Goal: Use online tool/utility

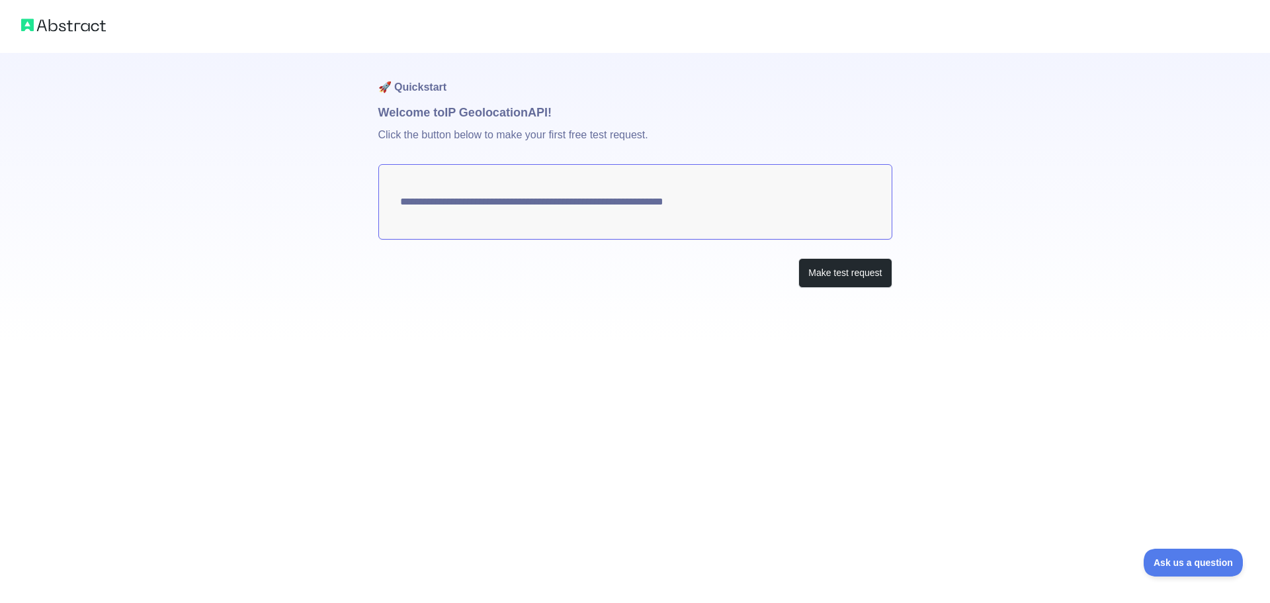
click at [879, 404] on div "**********" at bounding box center [635, 301] width 1270 height 603
click at [857, 269] on button "Make test request" at bounding box center [845, 273] width 93 height 30
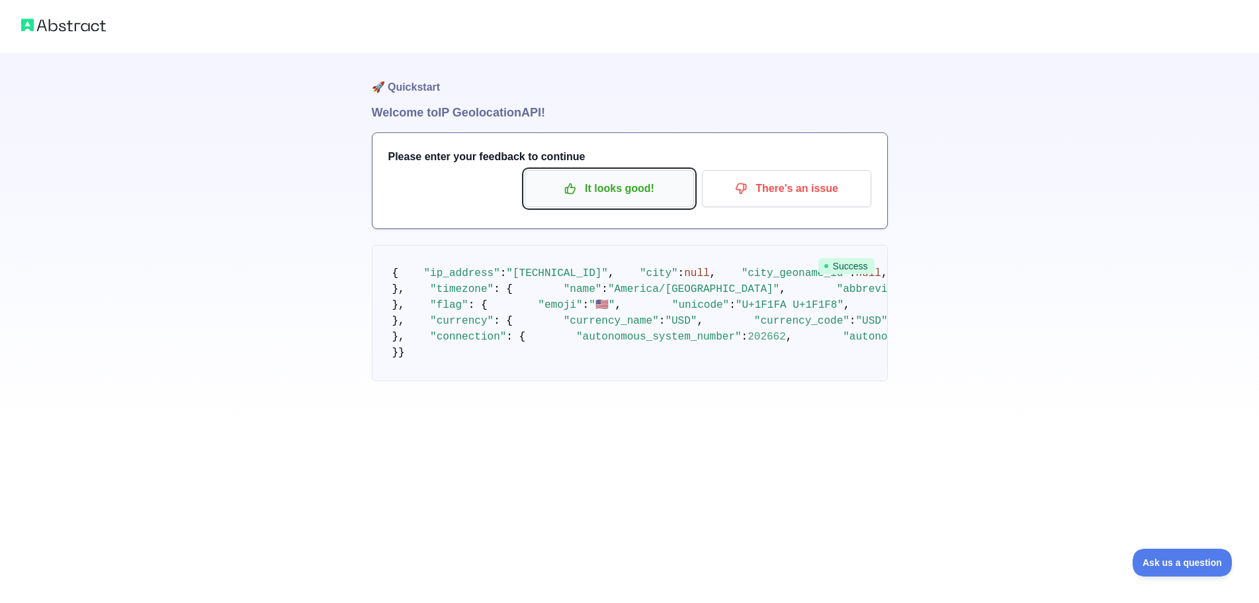
click at [625, 194] on p "It looks good!" at bounding box center [610, 188] width 150 height 22
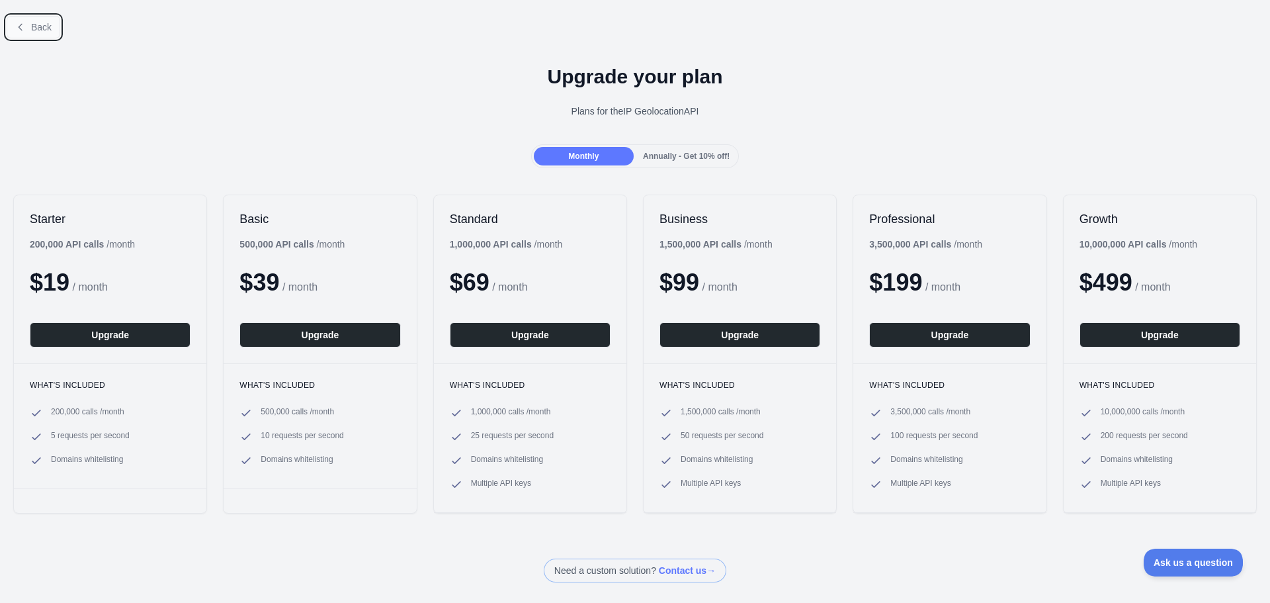
click at [38, 27] on span "Back" at bounding box center [41, 27] width 21 height 11
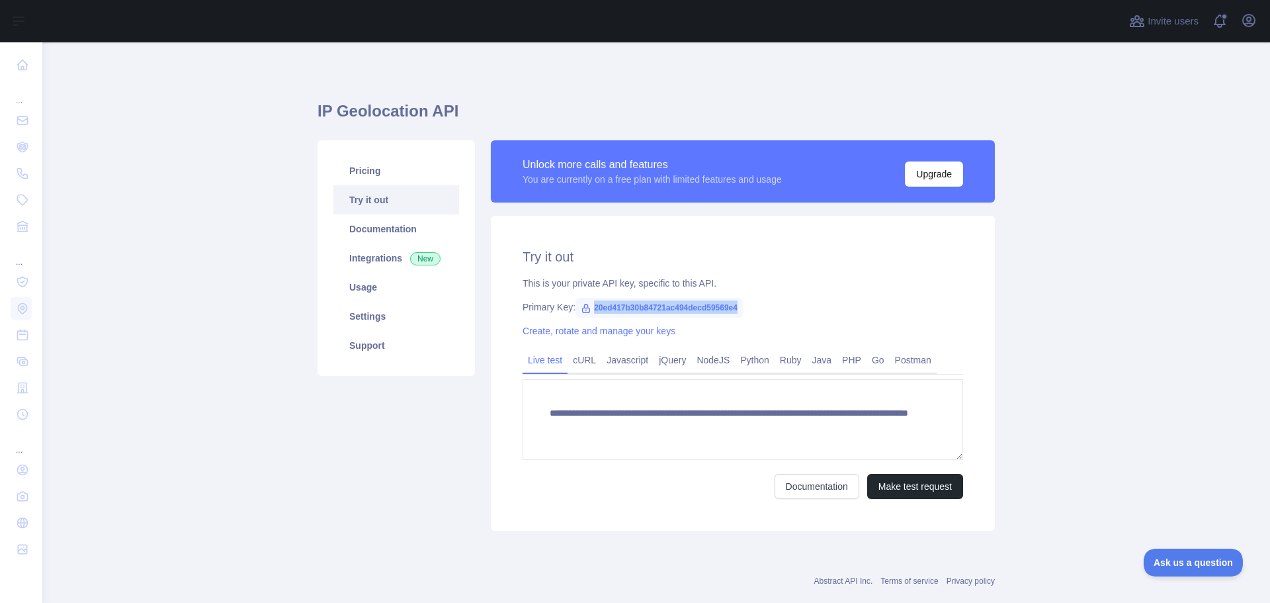
drag, startPoint x: 733, startPoint y: 306, endPoint x: 587, endPoint y: 309, distance: 146.3
click at [587, 309] on span "20ed417b30b84721ac494decd59569e4" at bounding box center [659, 308] width 167 height 20
copy span "20ed417b30b84721ac494decd59569e4"
click at [840, 361] on link "PHP" at bounding box center [852, 359] width 30 height 21
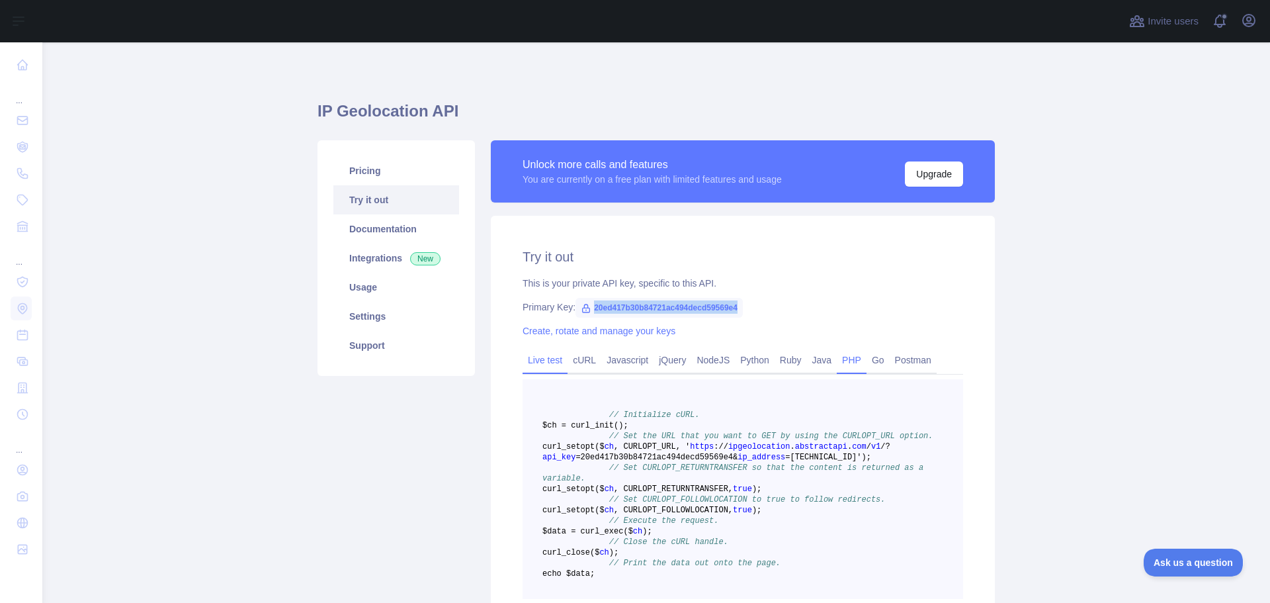
click at [544, 364] on link "Live test" at bounding box center [545, 359] width 45 height 21
